Goal: Use online tool/utility: Utilize a website feature to perform a specific function

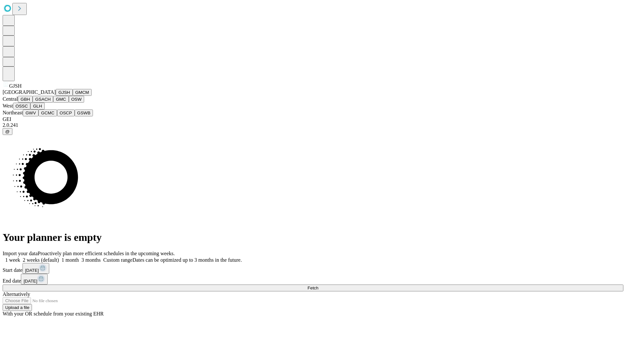
click at [56, 96] on button "GJSH" at bounding box center [64, 92] width 17 height 7
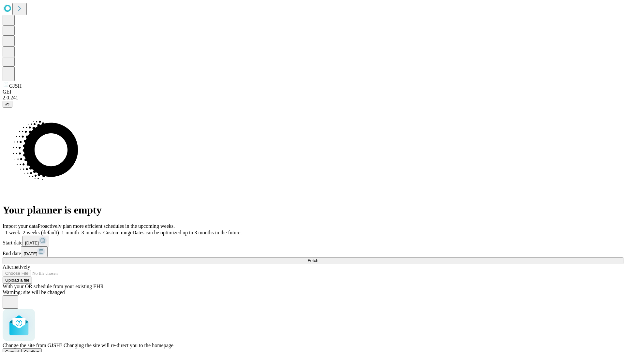
click at [39, 350] on span "Confirm" at bounding box center [31, 352] width 15 height 5
click at [79, 230] on label "1 month" at bounding box center [69, 233] width 20 height 6
click at [318, 258] on span "Fetch" at bounding box center [313, 260] width 11 height 5
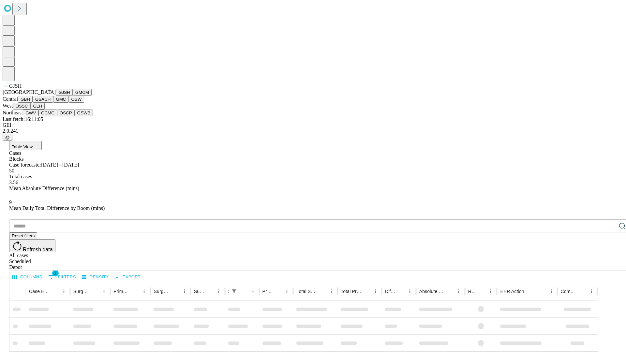
click at [73, 96] on button "GMCM" at bounding box center [82, 92] width 19 height 7
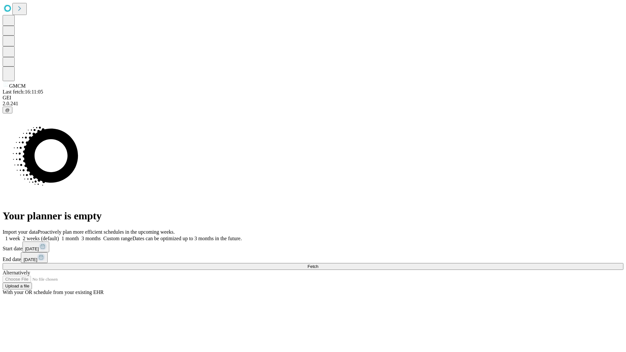
click at [318, 264] on span "Fetch" at bounding box center [313, 266] width 11 height 5
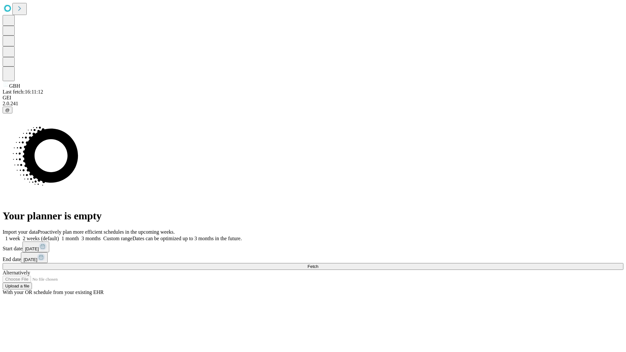
click at [79, 236] on label "1 month" at bounding box center [69, 239] width 20 height 6
click at [318, 264] on span "Fetch" at bounding box center [313, 266] width 11 height 5
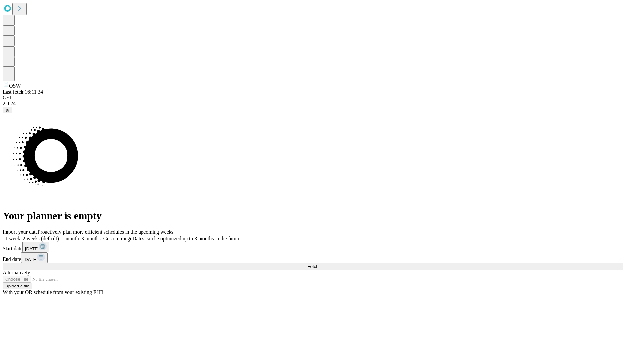
click at [79, 236] on label "1 month" at bounding box center [69, 239] width 20 height 6
click at [318, 264] on span "Fetch" at bounding box center [313, 266] width 11 height 5
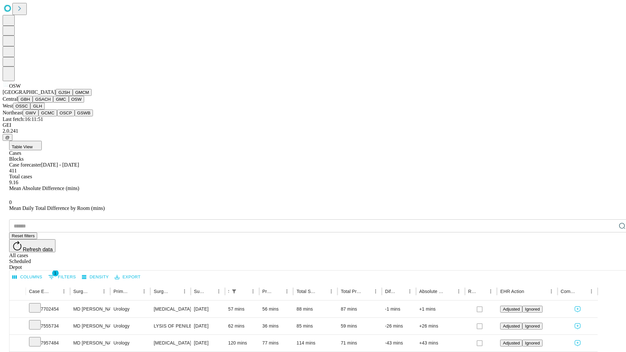
click at [31, 110] on button "OSSC" at bounding box center [22, 106] width 18 height 7
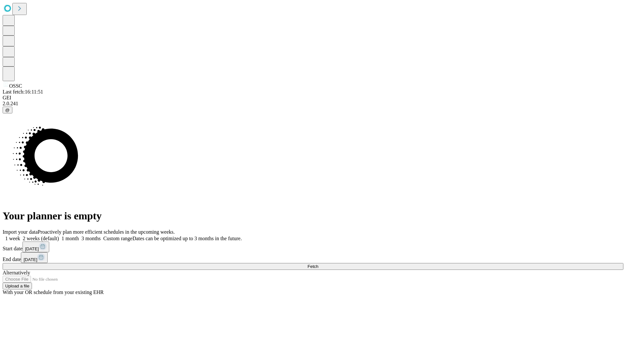
click at [318, 264] on span "Fetch" at bounding box center [313, 266] width 11 height 5
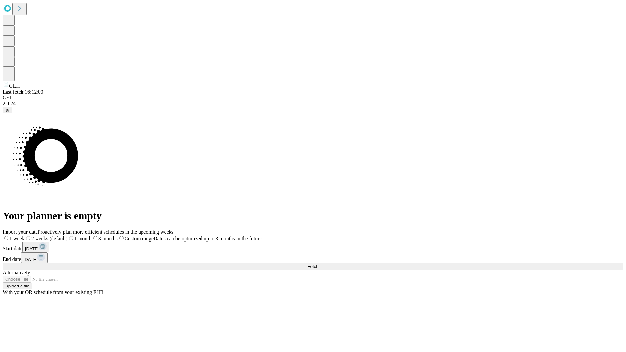
click at [92, 236] on label "1 month" at bounding box center [80, 239] width 24 height 6
click at [318, 264] on span "Fetch" at bounding box center [313, 266] width 11 height 5
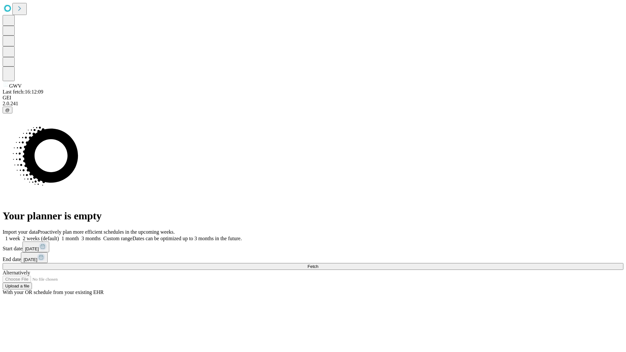
click at [79, 236] on label "1 month" at bounding box center [69, 239] width 20 height 6
click at [318, 264] on span "Fetch" at bounding box center [313, 266] width 11 height 5
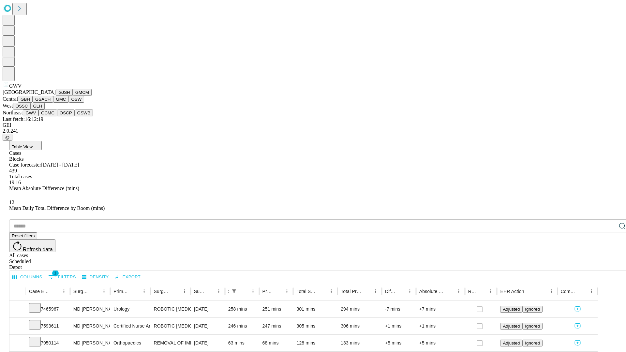
click at [51, 116] on button "GCMC" at bounding box center [48, 113] width 19 height 7
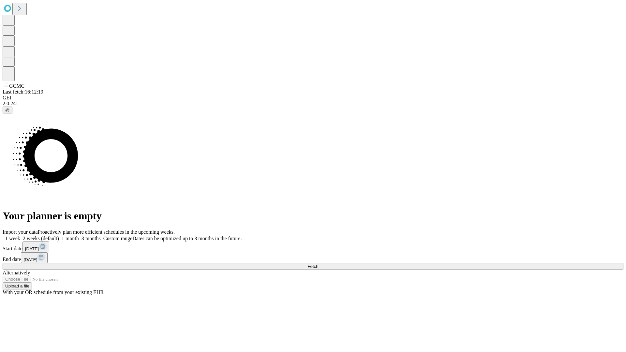
click at [79, 236] on label "1 month" at bounding box center [69, 239] width 20 height 6
click at [318, 264] on span "Fetch" at bounding box center [313, 266] width 11 height 5
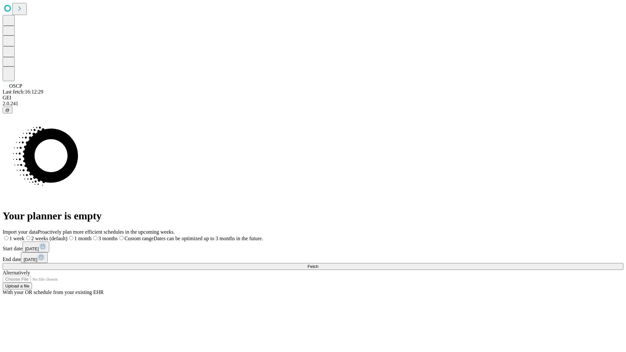
click at [92, 236] on label "1 month" at bounding box center [80, 239] width 24 height 6
click at [318, 264] on span "Fetch" at bounding box center [313, 266] width 11 height 5
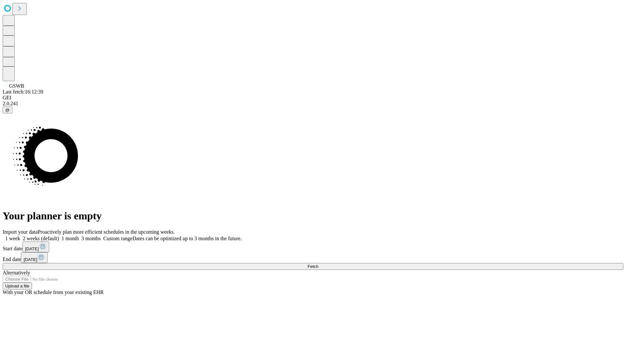
click at [79, 236] on label "1 month" at bounding box center [69, 239] width 20 height 6
click at [318, 264] on span "Fetch" at bounding box center [313, 266] width 11 height 5
